Goal: Task Accomplishment & Management: Use online tool/utility

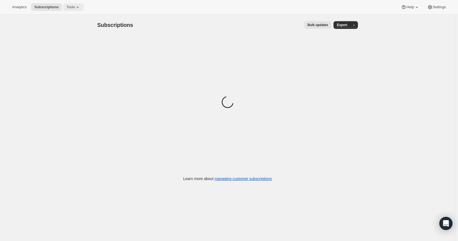
click at [75, 8] on icon at bounding box center [77, 6] width 5 height 5
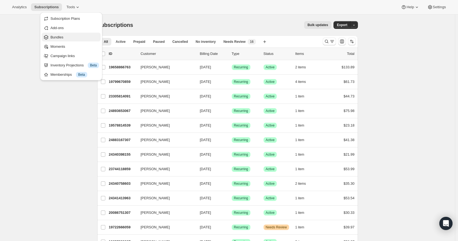
click at [66, 36] on span "Bundles" at bounding box center [74, 37] width 49 height 5
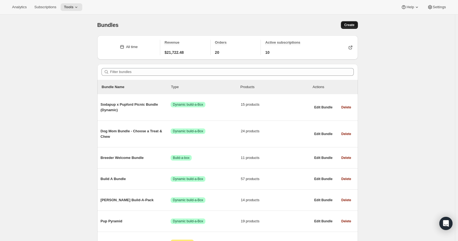
click at [357, 23] on button "Create" at bounding box center [349, 25] width 17 height 8
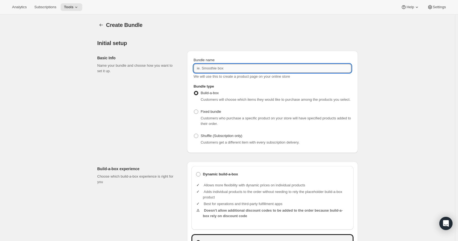
click at [219, 67] on input "Bundle name" at bounding box center [273, 68] width 158 height 9
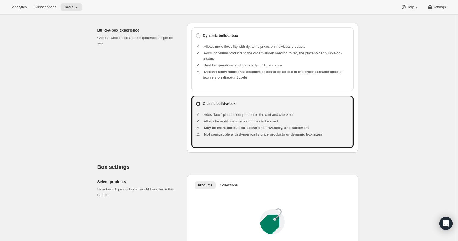
scroll to position [137, 0]
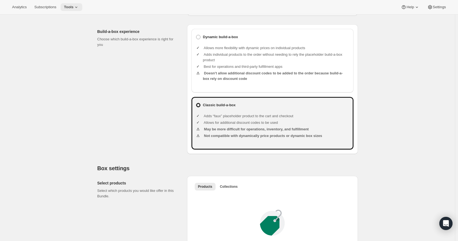
type input "FD Training Treat 2-Pack Bundle"
click at [68, 7] on span "Tools" at bounding box center [69, 7] width 10 height 4
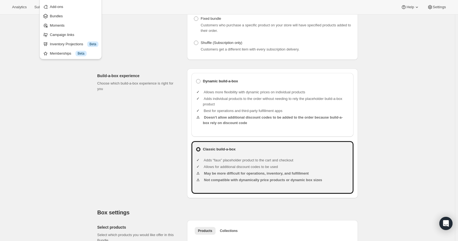
scroll to position [0, 0]
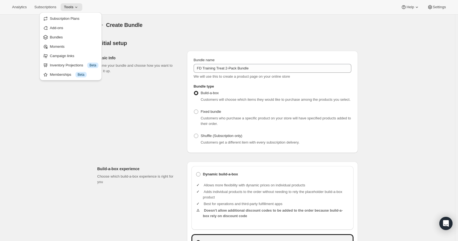
click at [134, 72] on p "Name your bundle and choose how you want to set it up." at bounding box center [137, 68] width 81 height 11
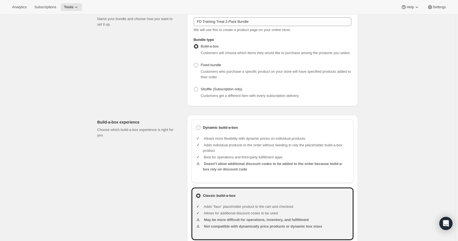
scroll to position [55, 0]
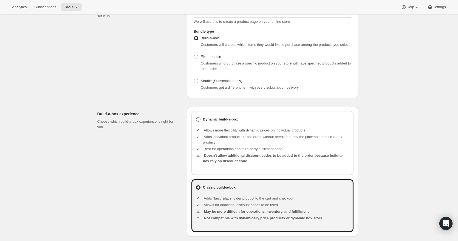
click at [200, 120] on span at bounding box center [198, 119] width 4 height 4
click at [196, 117] on input "Dynamic build-a-box" at bounding box center [196, 117] width 0 height 0
radio input "true"
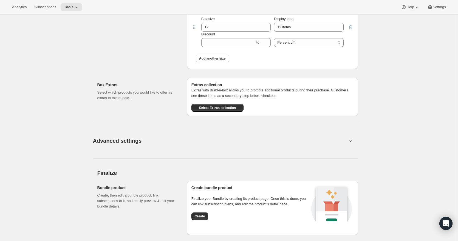
scroll to position [576, 0]
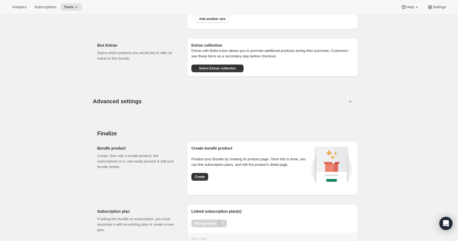
click at [349, 102] on icon at bounding box center [349, 100] width 5 height 5
click at [351, 101] on icon at bounding box center [349, 100] width 5 height 5
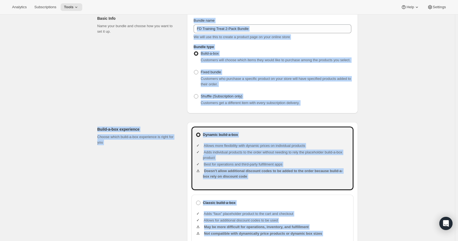
scroll to position [0, 0]
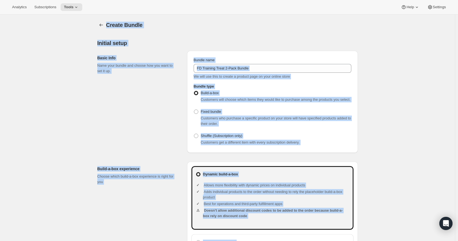
drag, startPoint x: 144, startPoint y: 213, endPoint x: 91, endPoint y: 27, distance: 193.4
copy div "Loremi Dolors Ametcon adipi Elits Doei Temp inci utlabo etd magnaa eni adm veni…"
click at [152, 85] on div "Basic Info Name your bundle and choose how you want to set it up." at bounding box center [139, 102] width 85 height 102
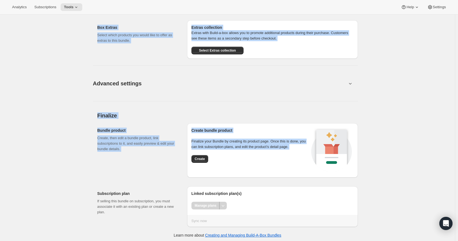
scroll to position [596, 0]
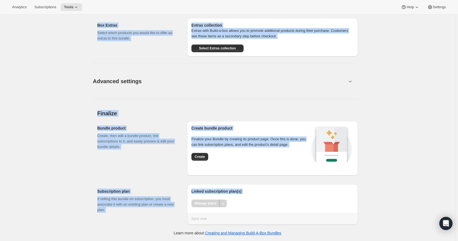
drag, startPoint x: 95, startPoint y: 21, endPoint x: 304, endPoint y: 221, distance: 289.3
copy div "Loremi Dolors Ametcon adipi Elits Doei Temp inci utlabo etd magnaa eni adm veni…"
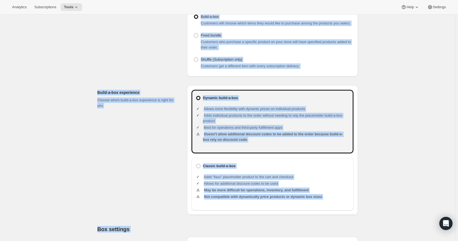
scroll to position [75, 0]
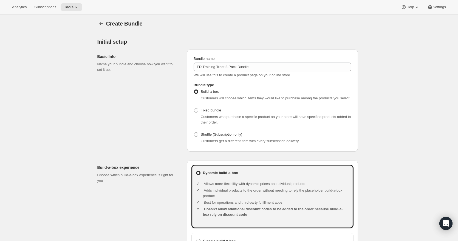
scroll to position [0, 0]
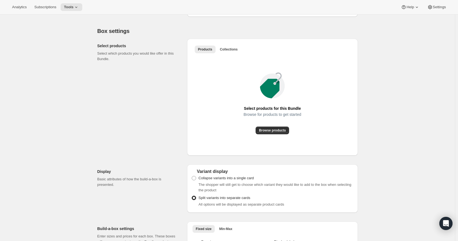
scroll to position [275, 0]
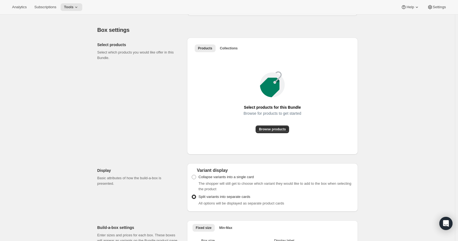
drag, startPoint x: 434, startPoint y: 88, endPoint x: 419, endPoint y: 75, distance: 19.9
click at [434, 88] on div "Create Bundle. This page is ready Create Bundle Initial setup Basic Info Name y…" at bounding box center [227, 142] width 455 height 806
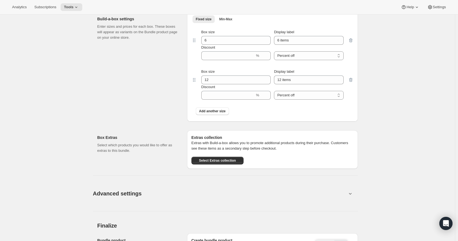
scroll to position [477, 0]
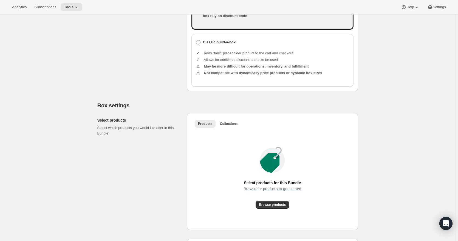
scroll to position [267, 0]
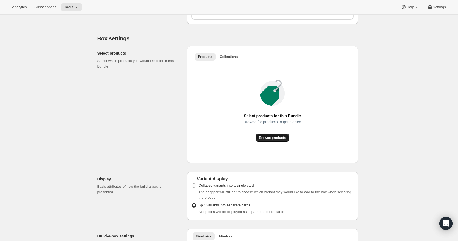
click at [272, 138] on span "Browse products" at bounding box center [272, 137] width 27 height 4
click at [231, 58] on span "Collections" at bounding box center [229, 57] width 18 height 4
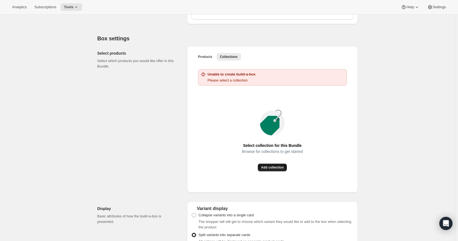
click at [275, 170] on button "Add collection" at bounding box center [272, 167] width 29 height 8
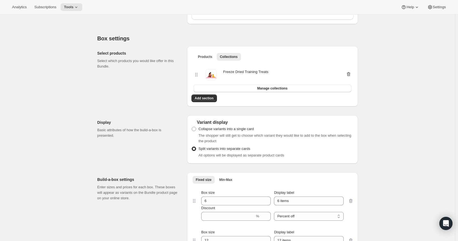
click at [349, 75] on icon "button" at bounding box center [348, 73] width 5 height 5
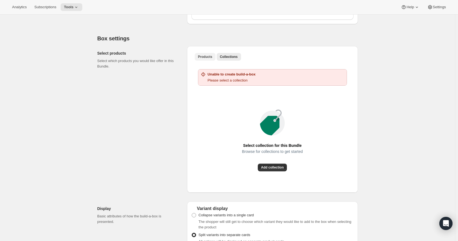
click at [209, 57] on span "Products" at bounding box center [205, 57] width 14 height 4
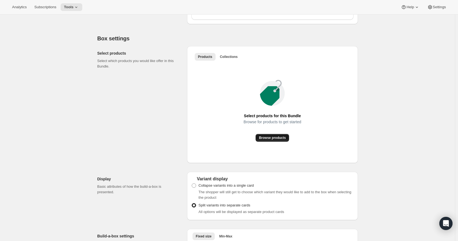
click at [268, 136] on span "Browse products" at bounding box center [272, 137] width 27 height 4
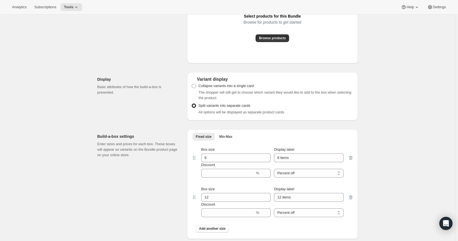
scroll to position [384, 0]
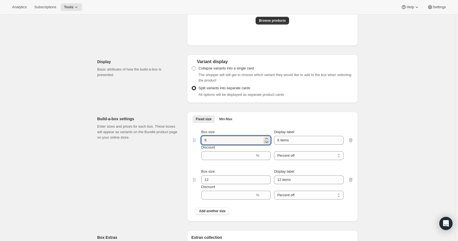
click at [268, 142] on icon at bounding box center [266, 141] width 5 height 5
type input "2"
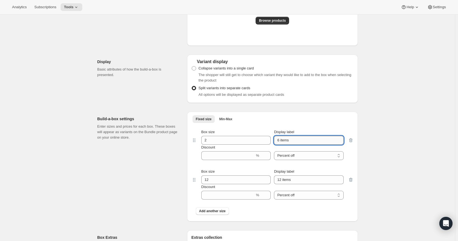
click at [280, 139] on input "6 items" at bounding box center [308, 140] width 69 height 9
type input "2 items"
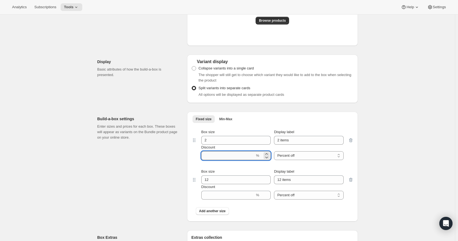
click at [235, 152] on input "Discount" at bounding box center [228, 155] width 54 height 9
click at [335, 155] on select "Percent off Amount off" at bounding box center [308, 155] width 69 height 9
click at [274, 149] on div "Discount % Percent off Amount off Percent off" at bounding box center [272, 151] width 142 height 15
click at [234, 154] on input "Discount" at bounding box center [228, 155] width 54 height 9
type input "20"
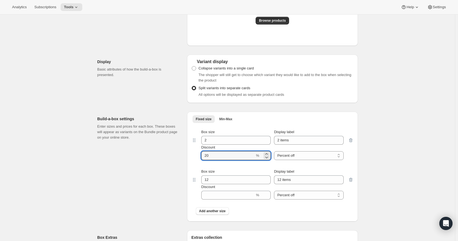
click at [395, 170] on div "Create Bundle. This page is ready Create Bundle Initial setup Basic Info Name y…" at bounding box center [227, 34] width 455 height 806
click at [351, 180] on icon "button" at bounding box center [351, 180] width 1 height 2
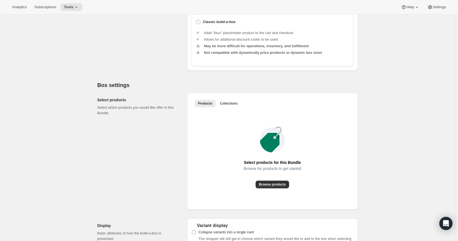
scroll to position [219, 0]
click at [276, 184] on span "Browse products" at bounding box center [272, 185] width 27 height 4
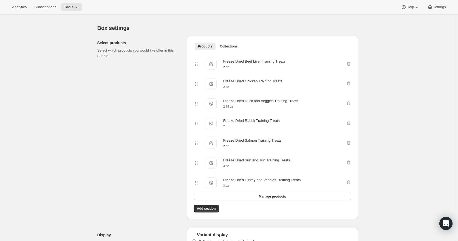
scroll to position [302, 0]
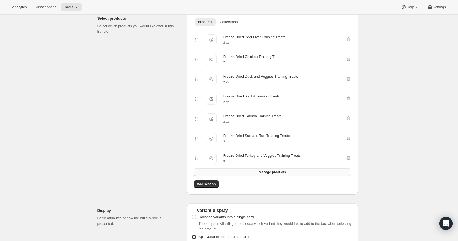
click at [257, 173] on button "Manage products" at bounding box center [273, 172] width 158 height 8
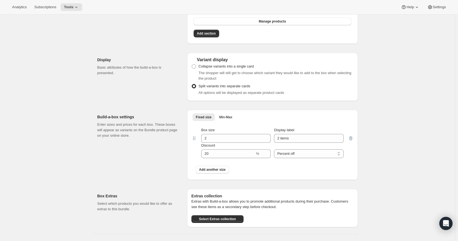
scroll to position [521, 0]
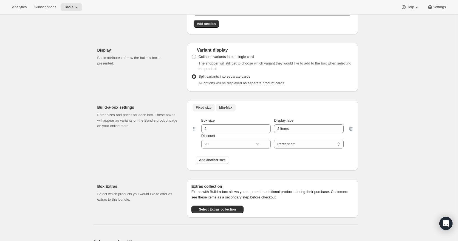
click at [229, 110] on span "Min-Max" at bounding box center [225, 107] width 13 height 4
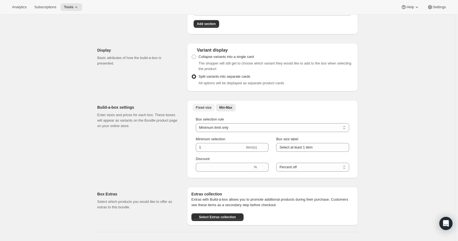
click at [206, 110] on span "Fixed size" at bounding box center [204, 107] width 16 height 4
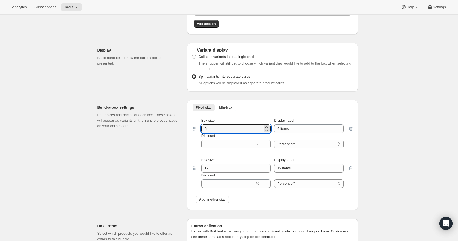
drag, startPoint x: 252, startPoint y: 130, endPoint x: 184, endPoint y: 130, distance: 68.0
click at [184, 130] on div "Build-a-box settings Enter sizes and prices for each box. These boxes will appe…" at bounding box center [227, 153] width 260 height 114
type input "2"
click at [237, 144] on input "Discount" at bounding box center [228, 144] width 54 height 9
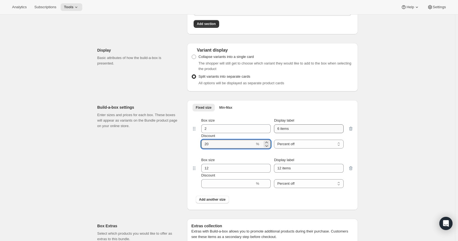
type input "20"
click at [296, 131] on input "6 items" at bounding box center [308, 128] width 69 height 9
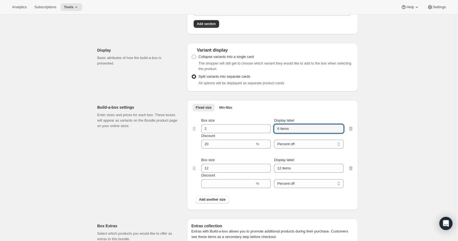
drag, startPoint x: 280, startPoint y: 131, endPoint x: 273, endPoint y: 131, distance: 6.3
click at [273, 131] on div "Box size 2 Display label 6 items" at bounding box center [272, 125] width 142 height 15
type input "2 items"
click at [351, 169] on icon "button" at bounding box center [351, 168] width 1 height 2
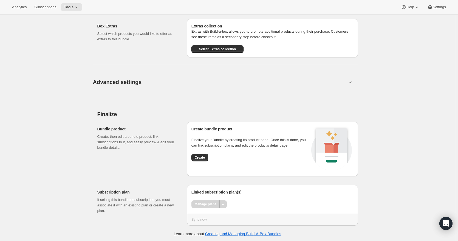
scroll to position [684, 0]
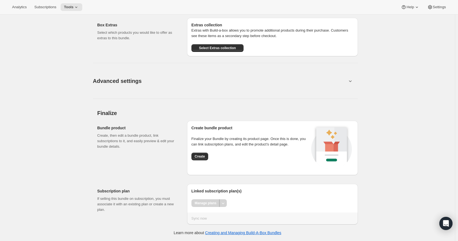
click at [351, 81] on icon at bounding box center [350, 81] width 3 height 2
click at [317, 82] on button "Advanced settings" at bounding box center [220, 80] width 260 height 21
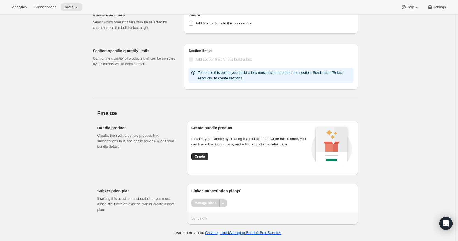
scroll to position [779, 0]
click at [204, 157] on span "Create" at bounding box center [200, 156] width 10 height 4
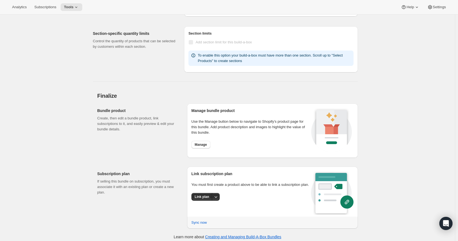
scroll to position [623, 0]
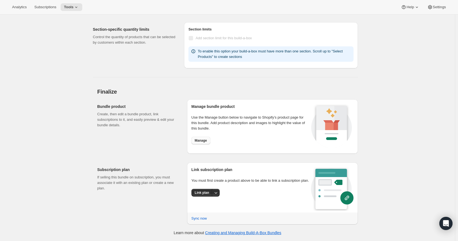
click at [207, 142] on span "Manage" at bounding box center [201, 140] width 12 height 4
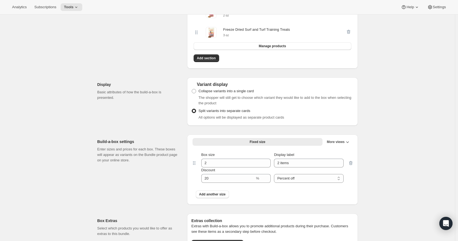
scroll to position [322, 0]
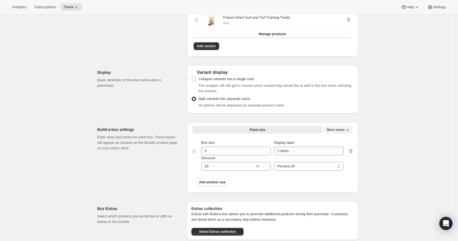
click at [340, 130] on span "More views" at bounding box center [336, 129] width 18 height 4
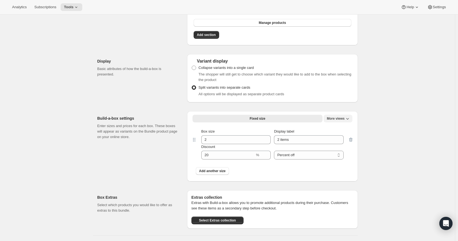
click at [343, 122] on button "More views" at bounding box center [337, 119] width 29 height 8
click at [344, 121] on span "More views" at bounding box center [336, 118] width 18 height 4
click at [348, 120] on icon "More views" at bounding box center [347, 118] width 5 height 5
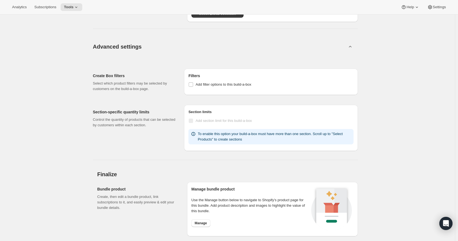
scroll to position [623, 0]
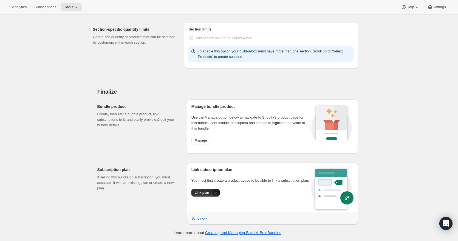
click at [215, 192] on icon "More actions" at bounding box center [215, 192] width 5 height 5
click at [180, 161] on div "Subscription plan If selling this bundle on subscription, you must associate it…" at bounding box center [227, 191] width 260 height 66
click at [205, 193] on span "Link plan" at bounding box center [202, 192] width 15 height 4
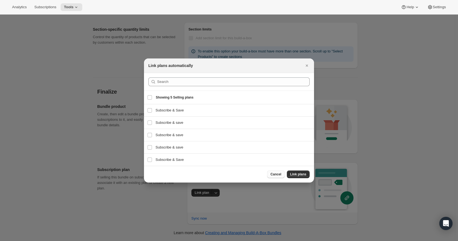
click at [275, 177] on button "Cancel" at bounding box center [275, 174] width 17 height 8
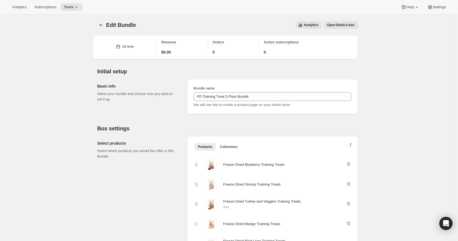
click at [340, 26] on span "Open Build-a-box" at bounding box center [340, 25] width 27 height 4
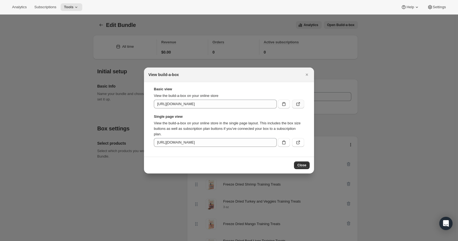
click at [296, 106] on icon ":reh:" at bounding box center [297, 103] width 5 height 5
click at [300, 143] on icon ":reh:" at bounding box center [297, 142] width 5 height 5
click at [305, 75] on icon "Close" at bounding box center [306, 74] width 5 height 5
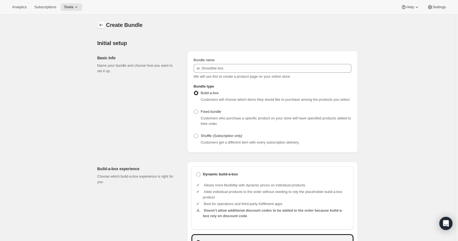
click at [102, 25] on icon "Bundles" at bounding box center [100, 24] width 5 height 5
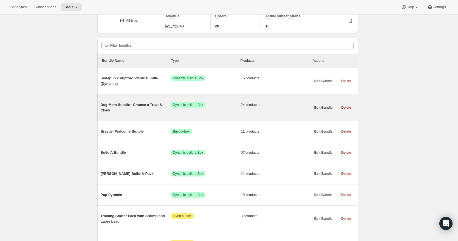
scroll to position [27, 0]
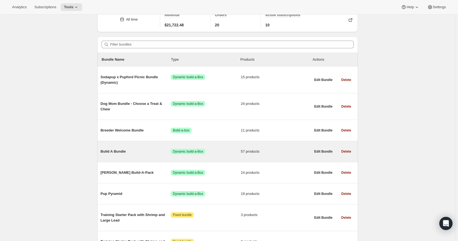
click at [200, 151] on span "Dynamic build-a-Box" at bounding box center [188, 151] width 30 height 4
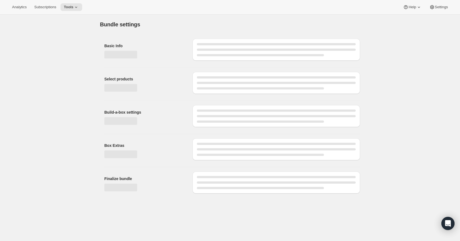
type input "Build A Bundle"
radio input "true"
checkbox input "true"
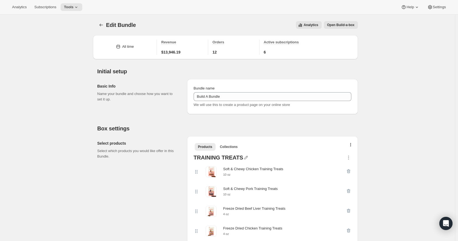
click at [340, 22] on button "Open Build-a-box" at bounding box center [341, 25] width 34 height 8
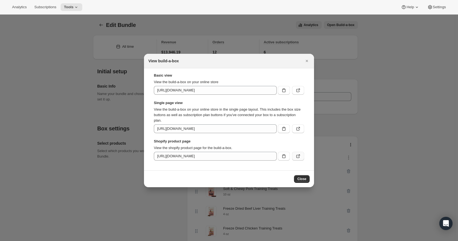
click at [298, 157] on icon ":r5r:" at bounding box center [297, 155] width 5 height 5
click at [299, 129] on icon ":r5r:" at bounding box center [297, 128] width 5 height 5
click at [299, 91] on icon ":r5r:" at bounding box center [297, 89] width 5 height 5
click at [302, 57] on div "View build-a-box" at bounding box center [229, 61] width 170 height 15
click at [305, 61] on icon "Close" at bounding box center [306, 60] width 5 height 5
